Goal: Information Seeking & Learning: Compare options

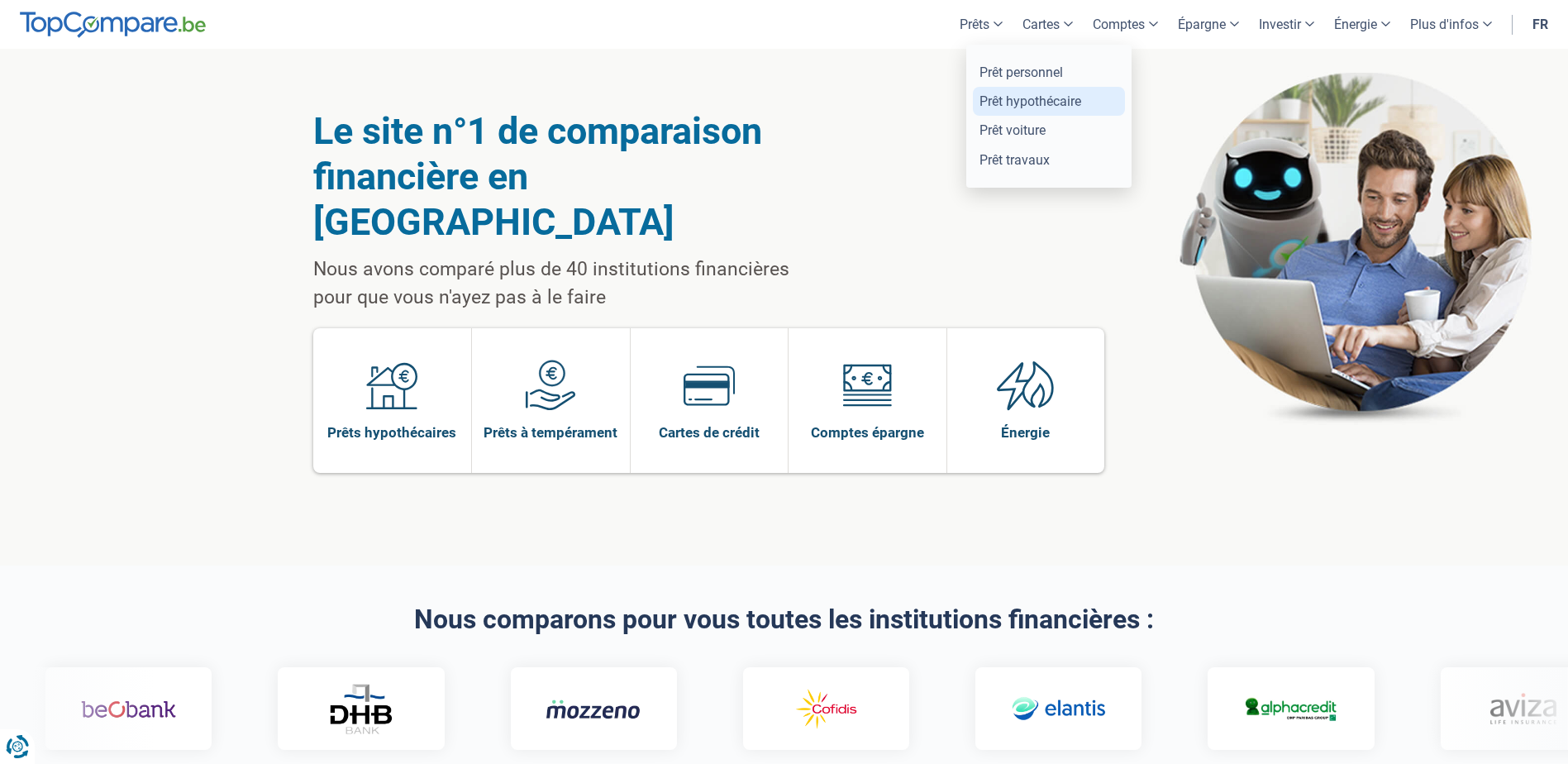
click at [1002, 103] on link "Prêt hypothécaire" at bounding box center [1049, 101] width 152 height 29
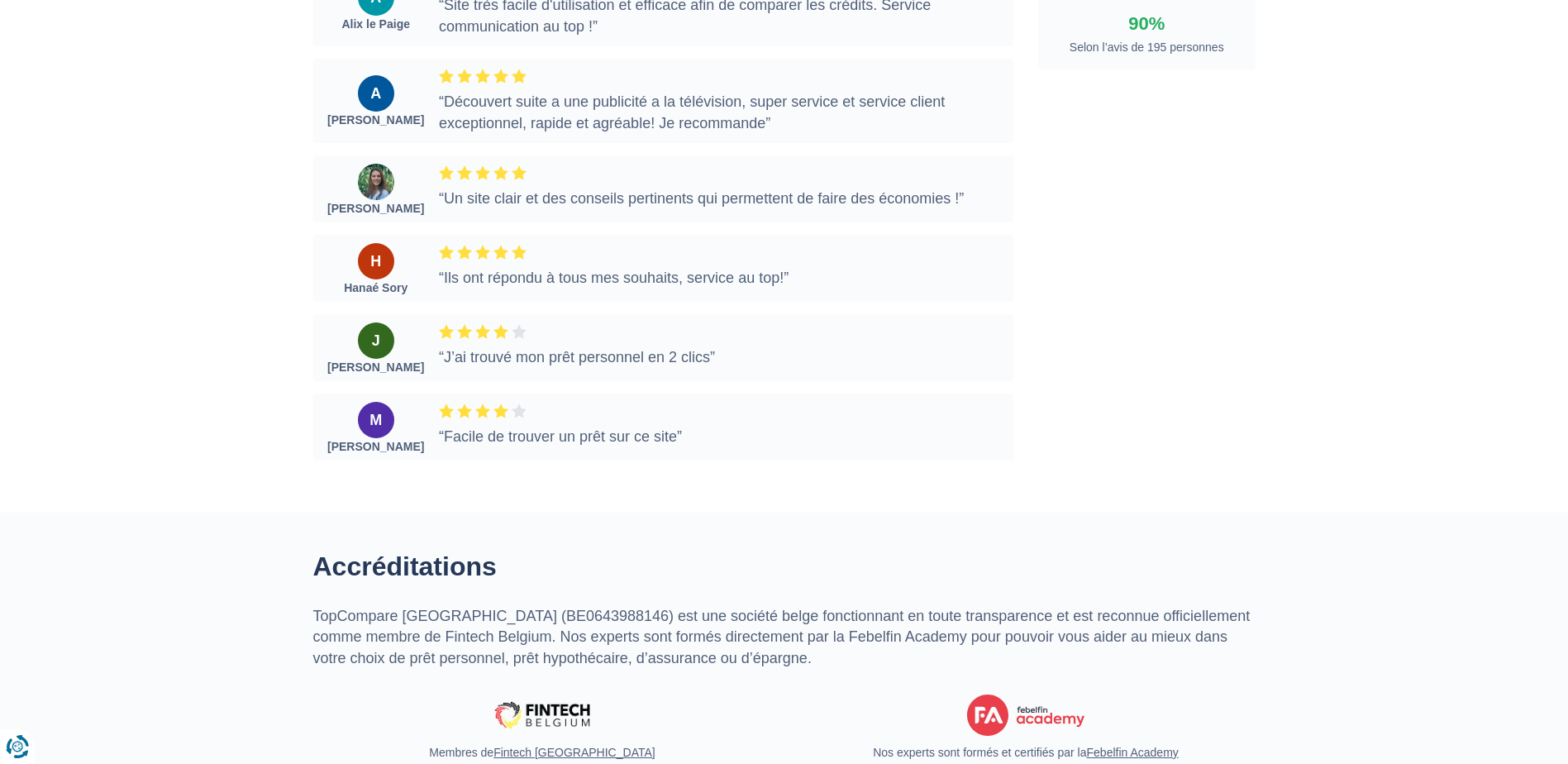
scroll to position [4298, 0]
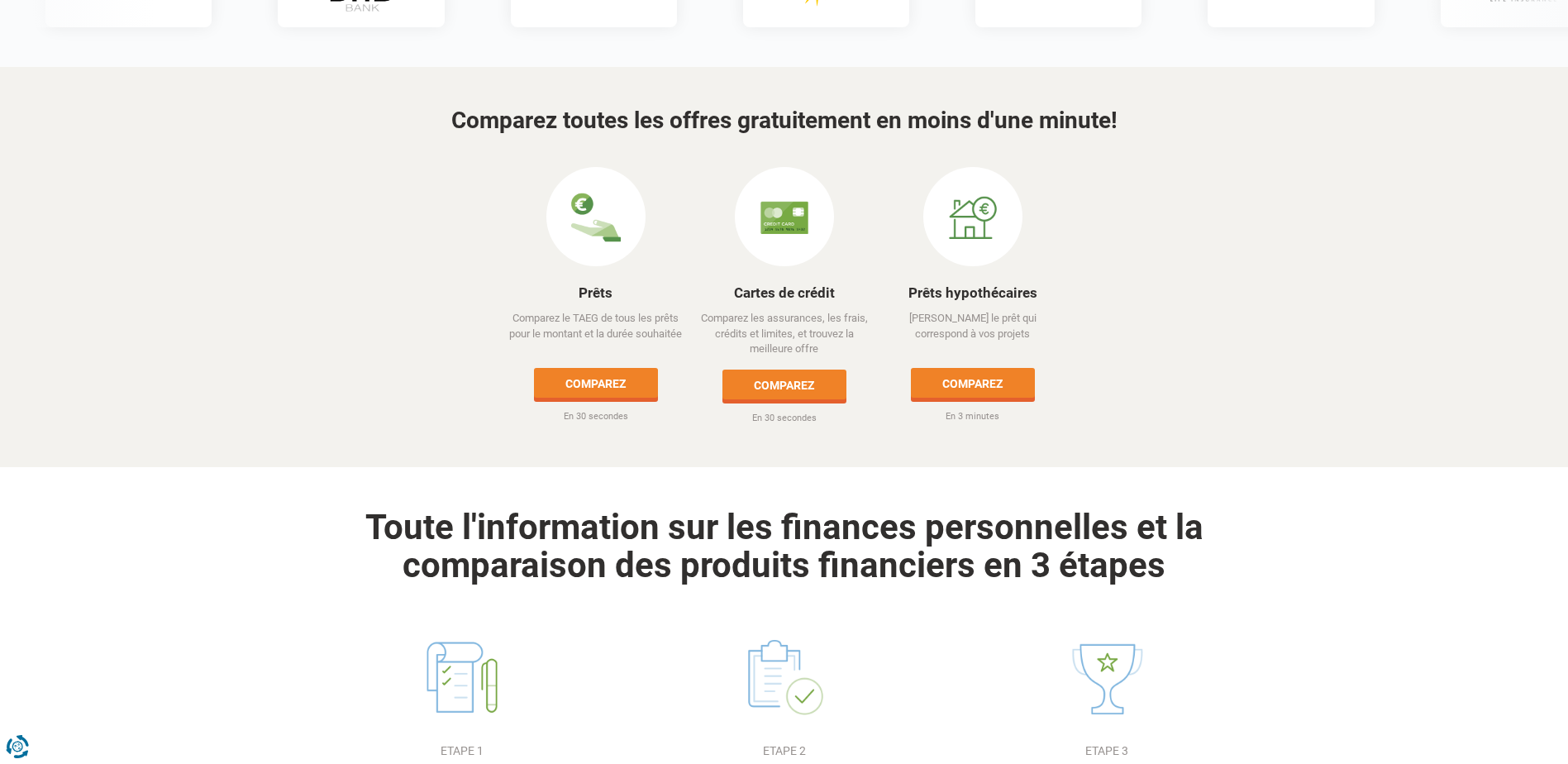
scroll to position [744, 0]
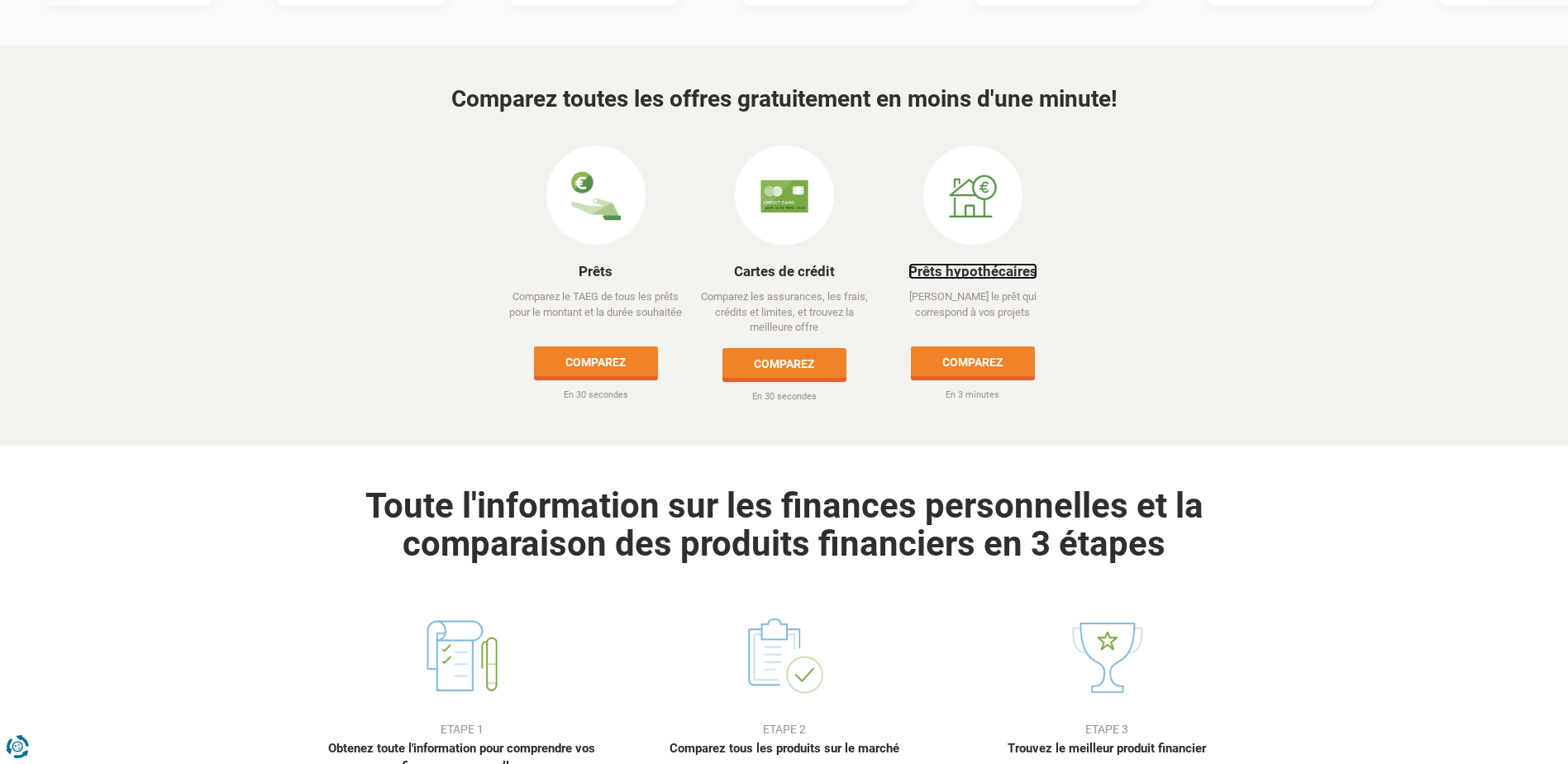
click at [968, 263] on link "Prêts hypothécaires" at bounding box center [973, 271] width 129 height 17
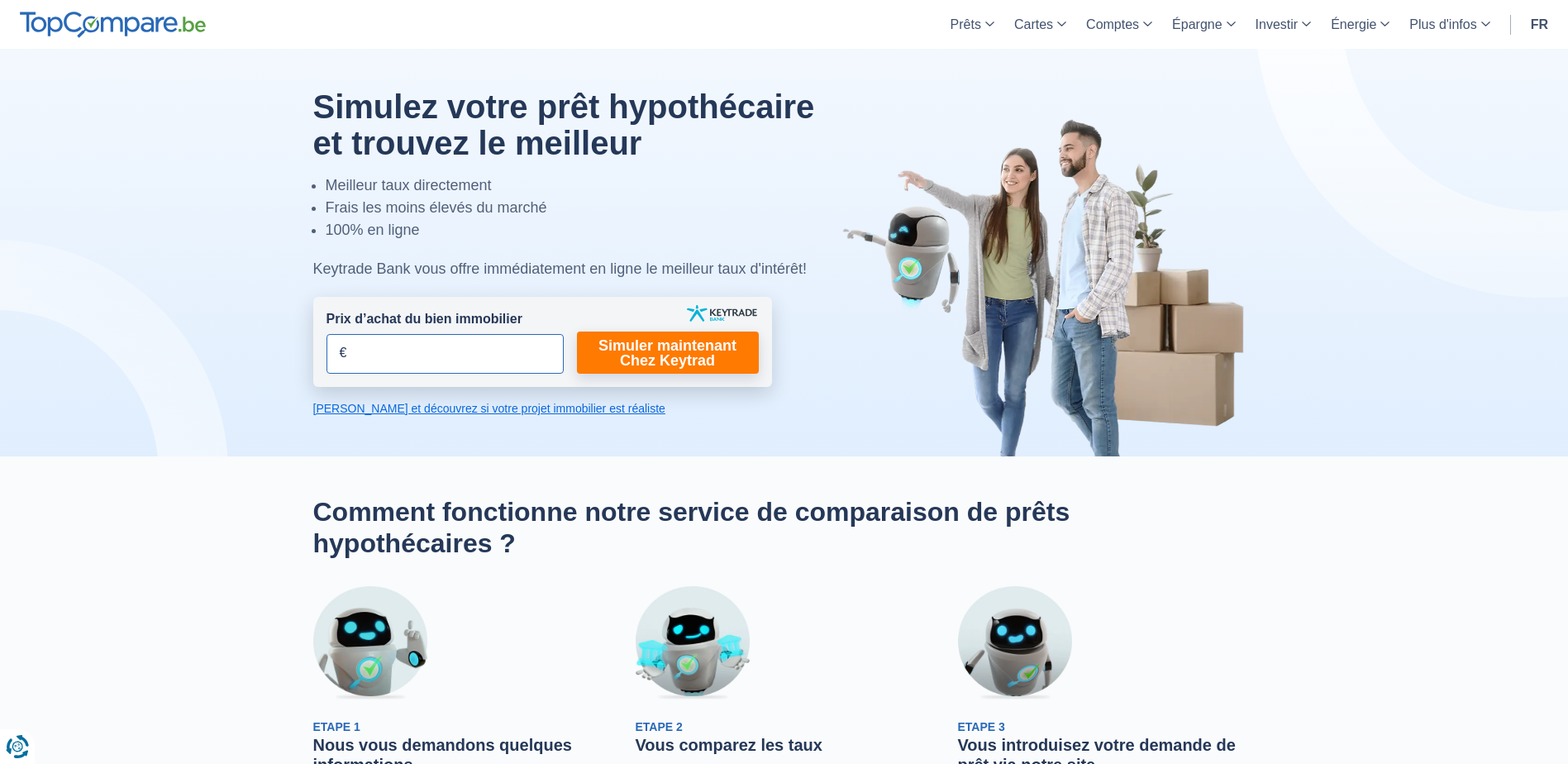
click at [461, 360] on input "Prix d’achat du bien immobilier" at bounding box center [445, 353] width 238 height 40
type input "300.000"
click at [695, 339] on link "Simuler maintenant Chez Keytrad" at bounding box center [668, 352] width 182 height 42
click at [444, 406] on link "Calculez et découvrez si votre projet immobilier est réaliste" at bounding box center [542, 408] width 458 height 17
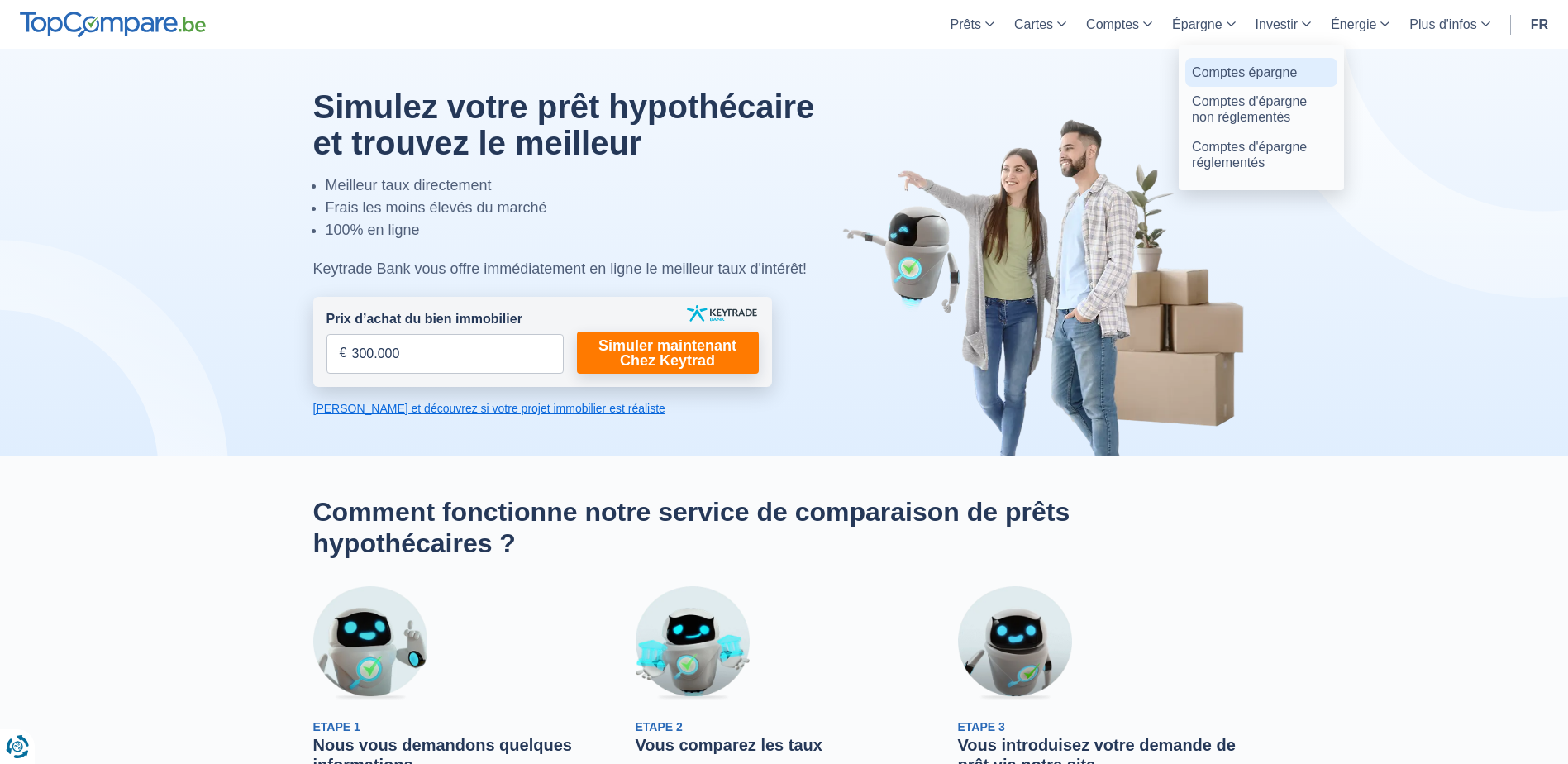
click at [1230, 73] on link "Comptes épargne" at bounding box center [1261, 72] width 152 height 29
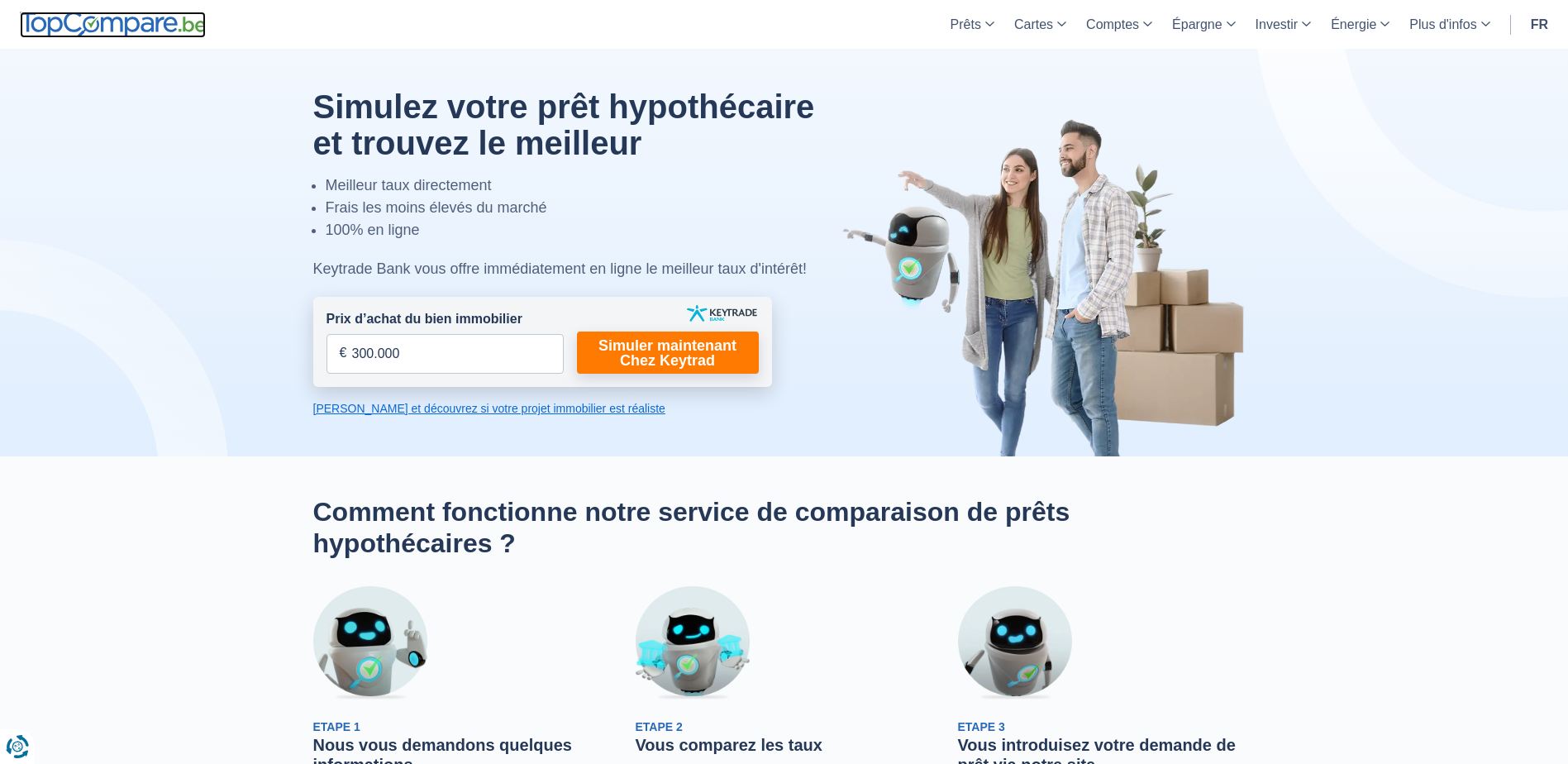
click at [145, 12] on img at bounding box center [112, 25] width 186 height 26
